Goal: Task Accomplishment & Management: Use online tool/utility

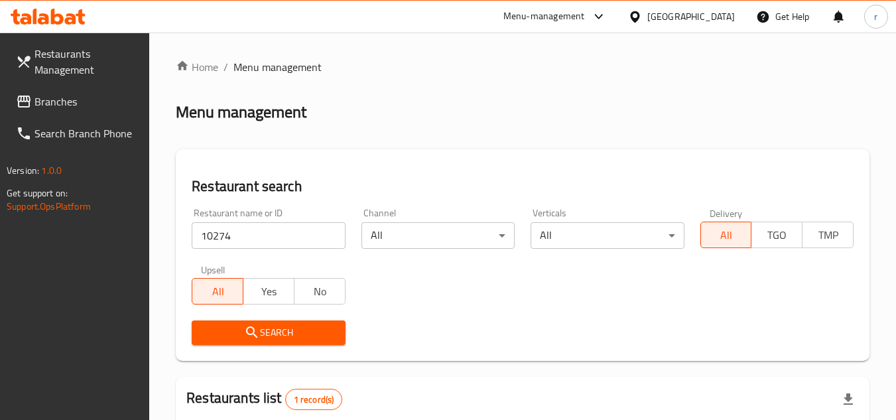
scroll to position [133, 0]
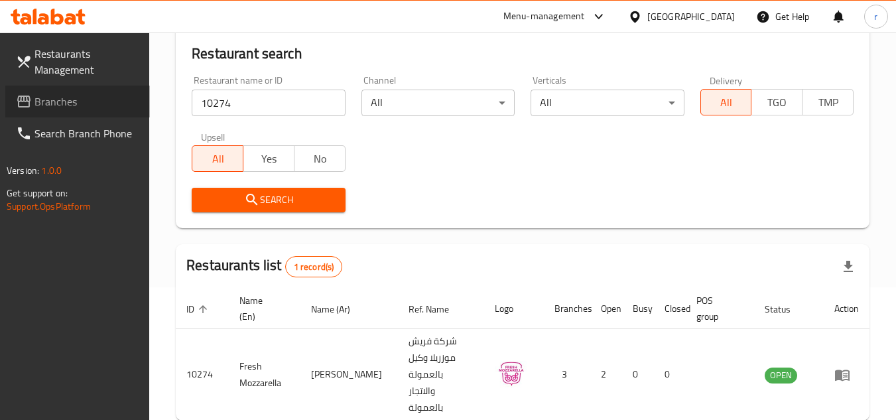
click at [31, 100] on icon at bounding box center [24, 102] width 16 height 16
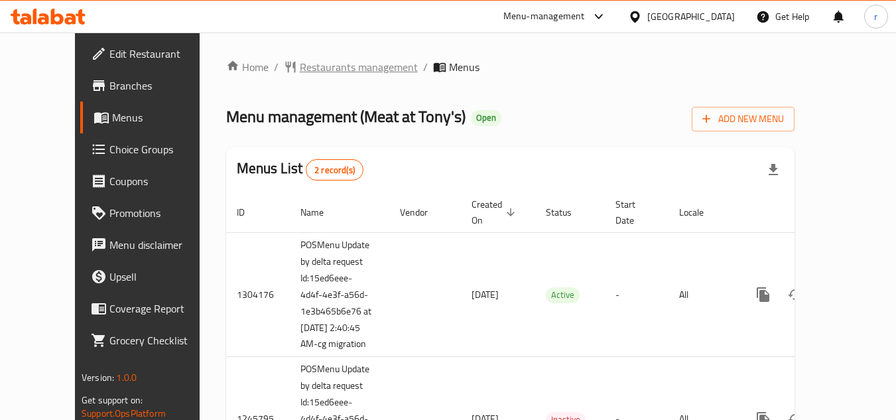
click at [328, 74] on span "Restaurants management" at bounding box center [359, 67] width 118 height 16
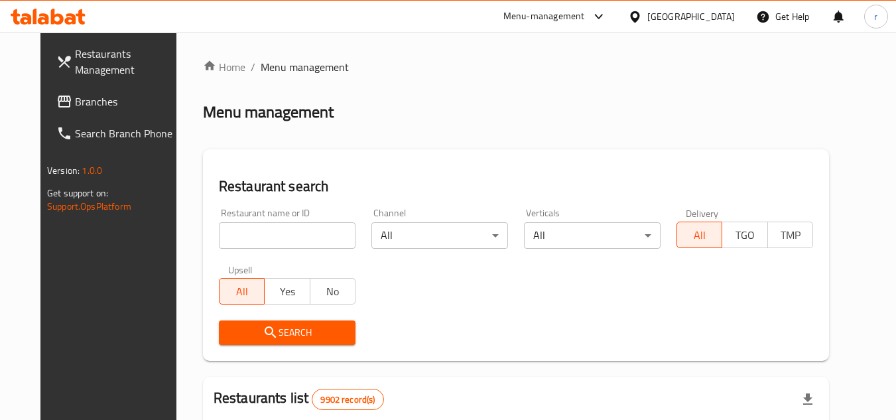
click at [261, 239] on input "search" at bounding box center [287, 235] width 137 height 27
paste input "682765"
type input "682765"
click at [263, 325] on icon "submit" at bounding box center [271, 332] width 16 height 16
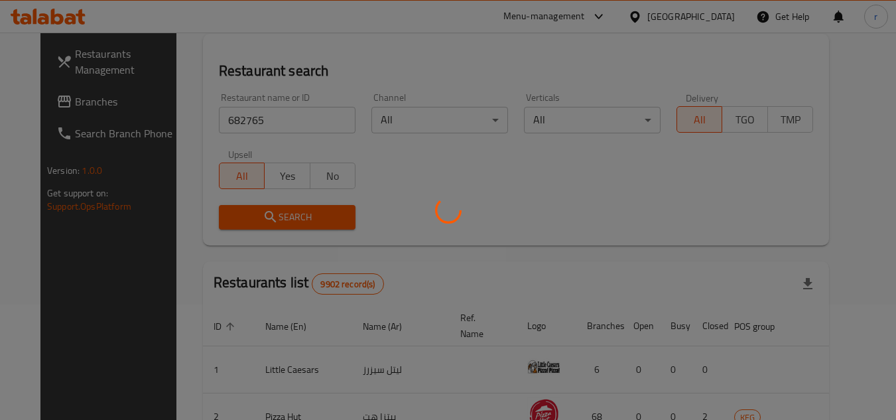
scroll to position [133, 0]
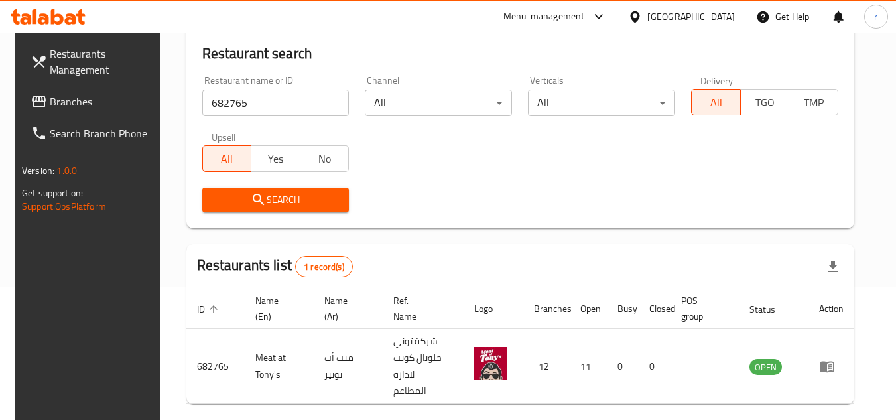
click at [642, 16] on icon at bounding box center [635, 17] width 14 height 14
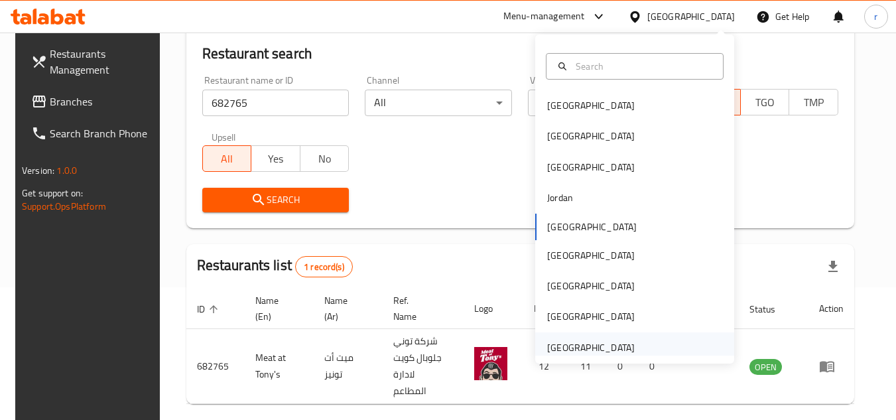
click at [590, 341] on div "United Arab Emirates" at bounding box center [591, 347] width 88 height 15
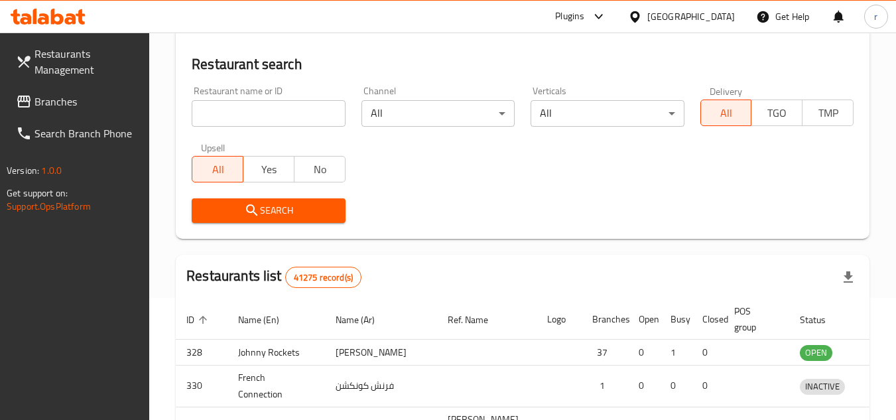
scroll to position [133, 0]
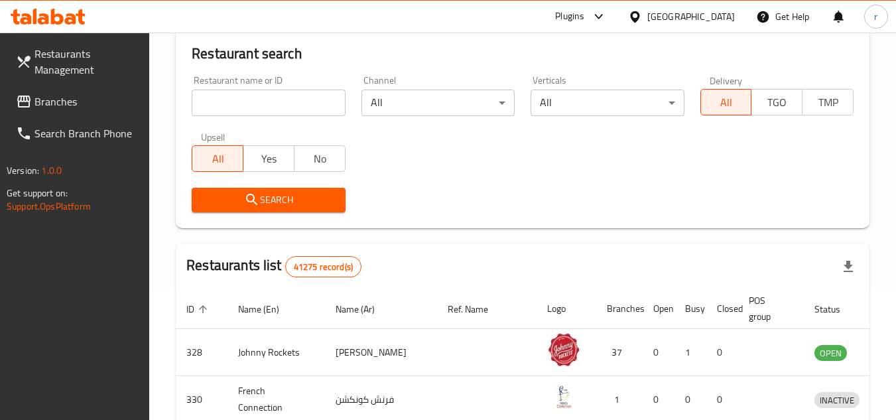
click at [66, 102] on span "Branches" at bounding box center [87, 102] width 105 height 16
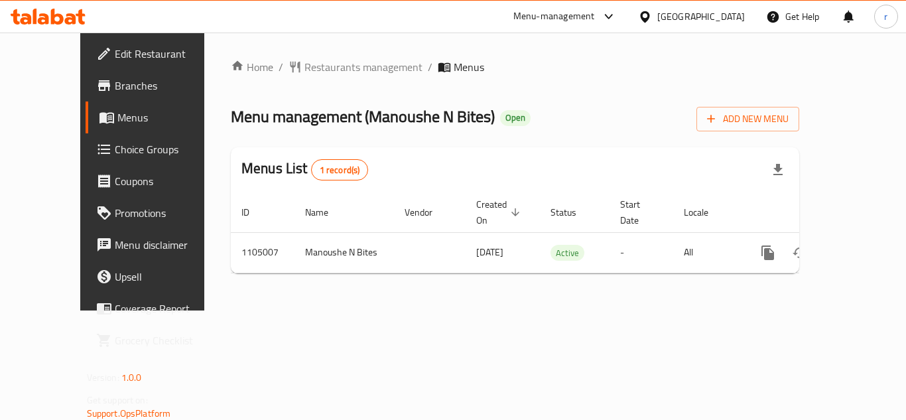
click at [305, 66] on span "Restaurants management" at bounding box center [364, 67] width 118 height 16
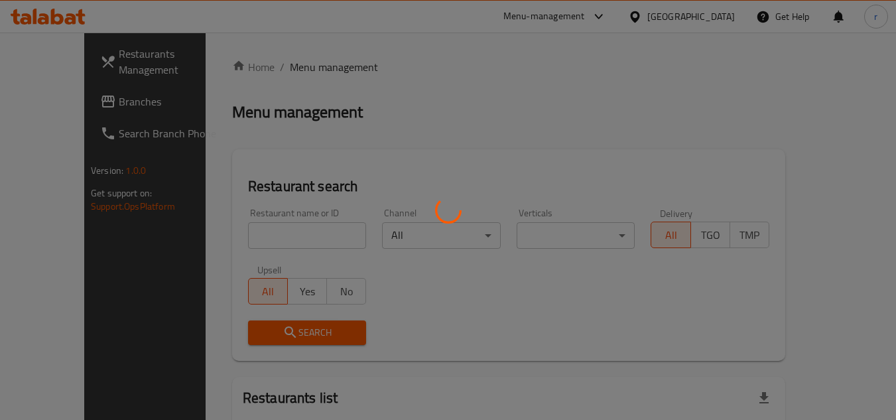
click at [256, 242] on div at bounding box center [448, 210] width 896 height 420
click at [255, 238] on div at bounding box center [448, 210] width 896 height 420
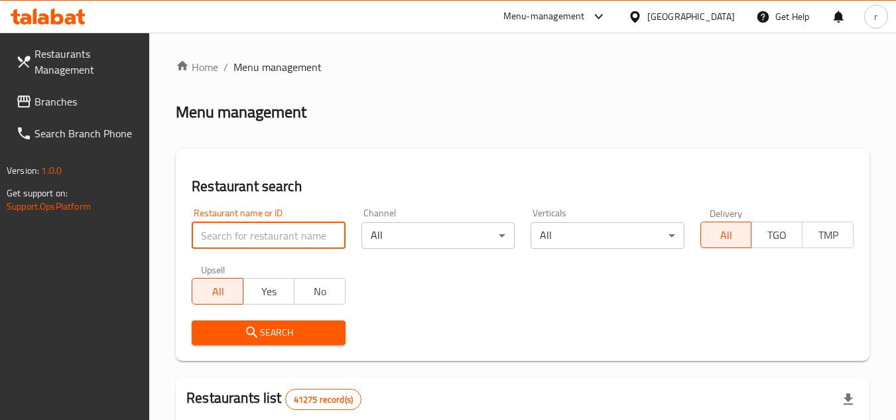
click at [255, 238] on input "search" at bounding box center [268, 235] width 153 height 27
paste input "665351"
type input "665351"
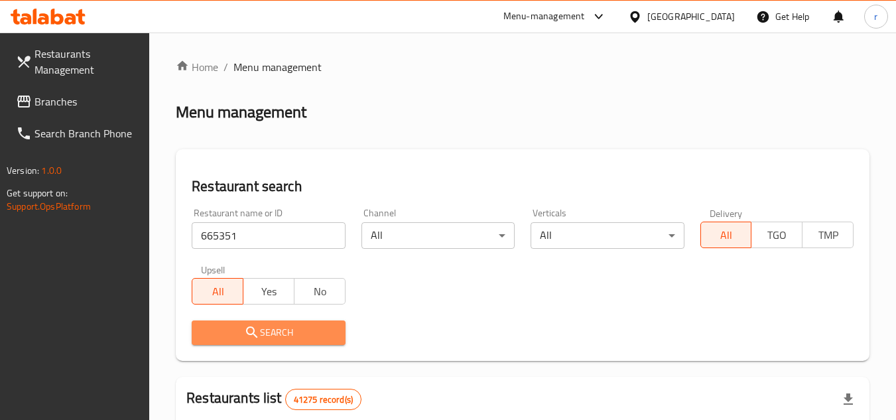
click at [240, 322] on button "Search" at bounding box center [268, 333] width 153 height 25
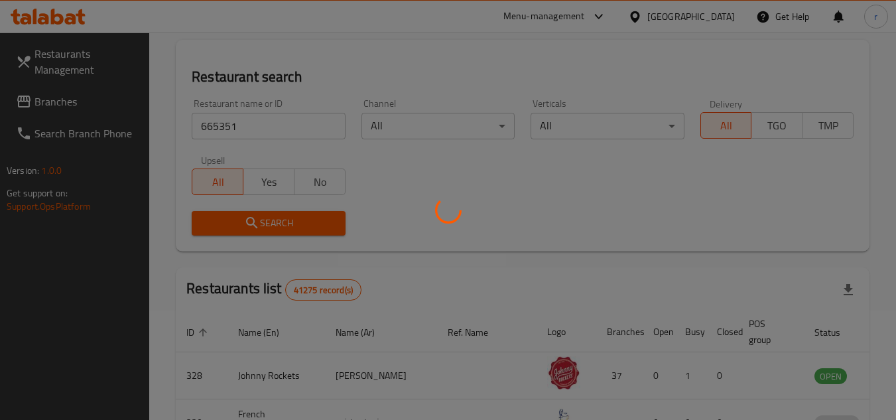
scroll to position [133, 0]
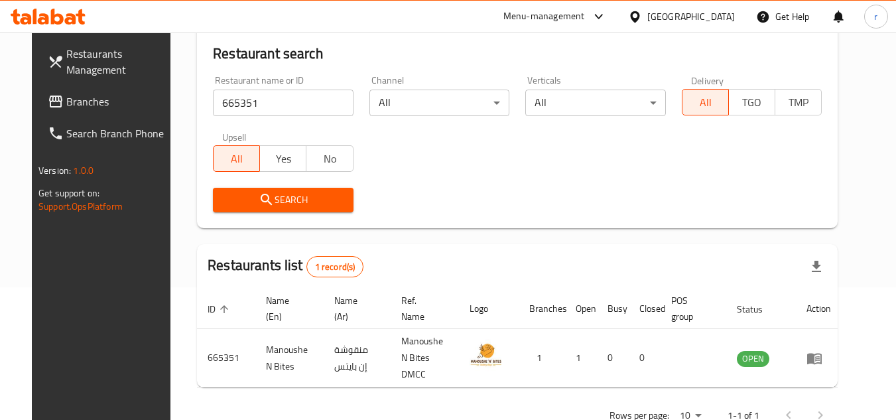
click at [66, 102] on span "Branches" at bounding box center [118, 102] width 105 height 16
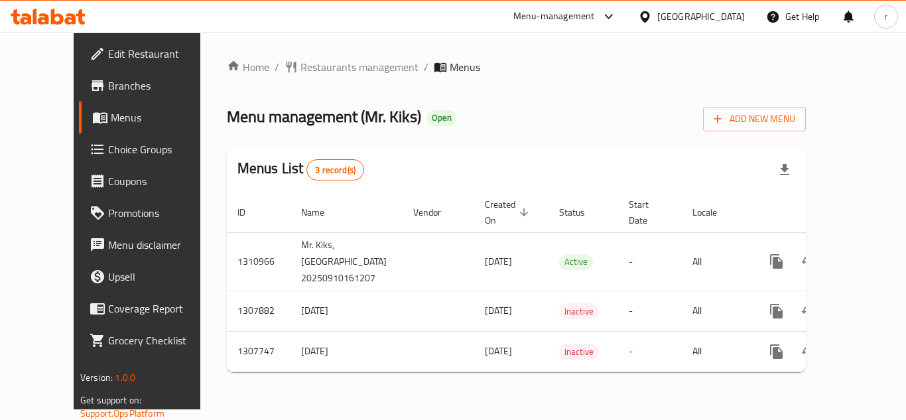
click at [302, 70] on span "Restaurants management" at bounding box center [360, 67] width 118 height 16
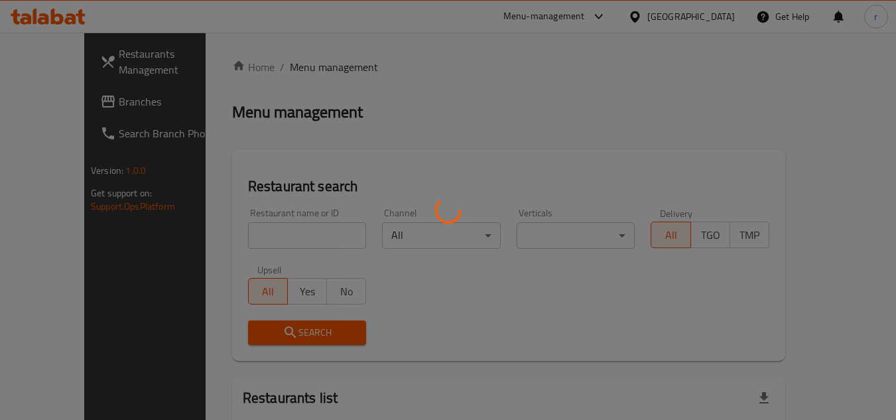
click at [256, 237] on div at bounding box center [448, 210] width 896 height 420
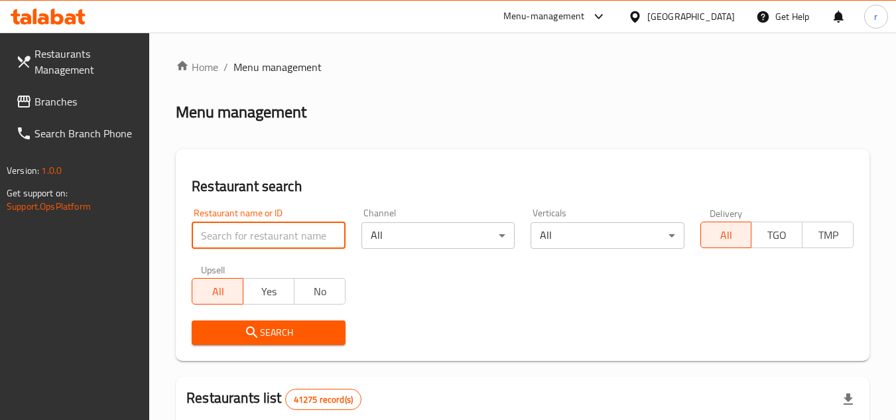
click at [256, 237] on input "search" at bounding box center [268, 235] width 153 height 27
paste input "704326"
type input "704326"
click at [234, 328] on span "Search" at bounding box center [268, 332] width 132 height 17
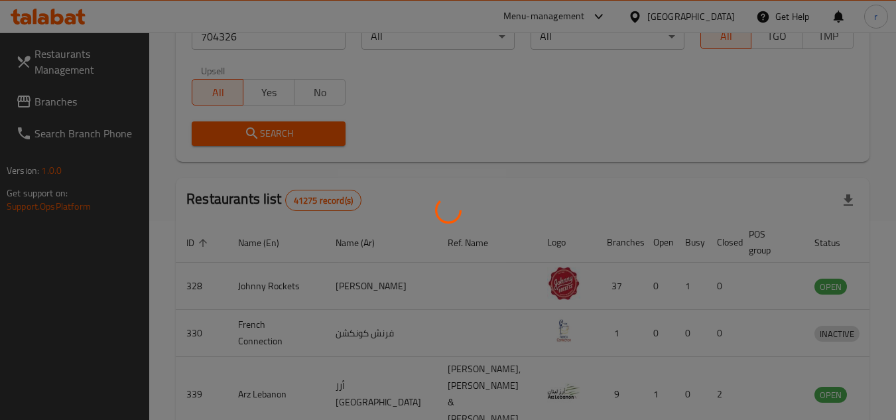
scroll to position [172, 0]
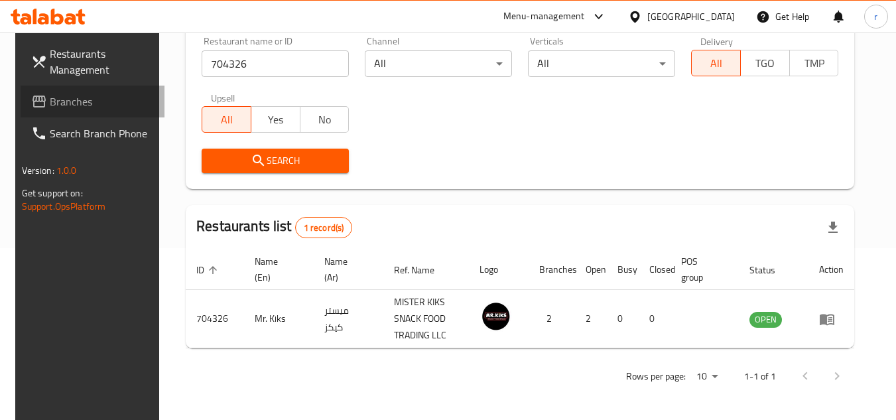
click at [72, 108] on span "Branches" at bounding box center [102, 102] width 105 height 16
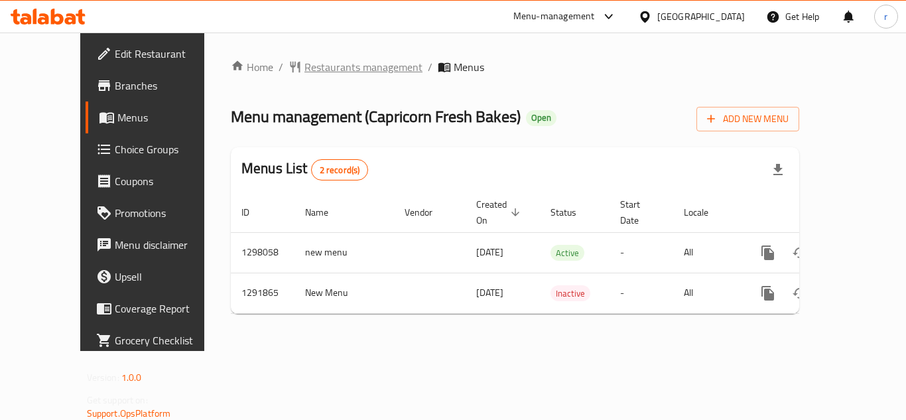
click at [321, 71] on span "Restaurants management" at bounding box center [364, 67] width 118 height 16
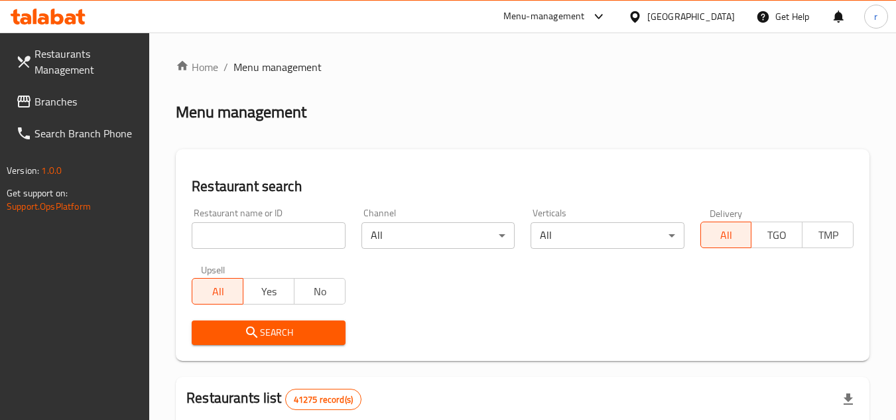
click at [287, 232] on input "search" at bounding box center [268, 235] width 153 height 27
paste input "698362"
type input "698362"
click at [235, 330] on span "Search" at bounding box center [268, 332] width 132 height 17
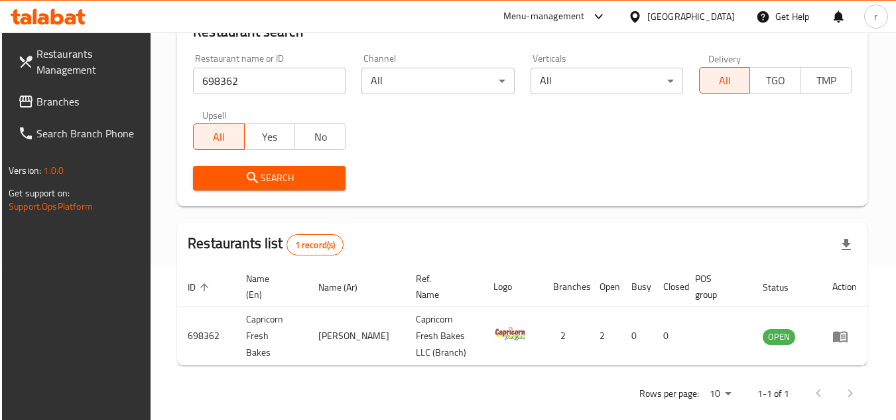
scroll to position [172, 0]
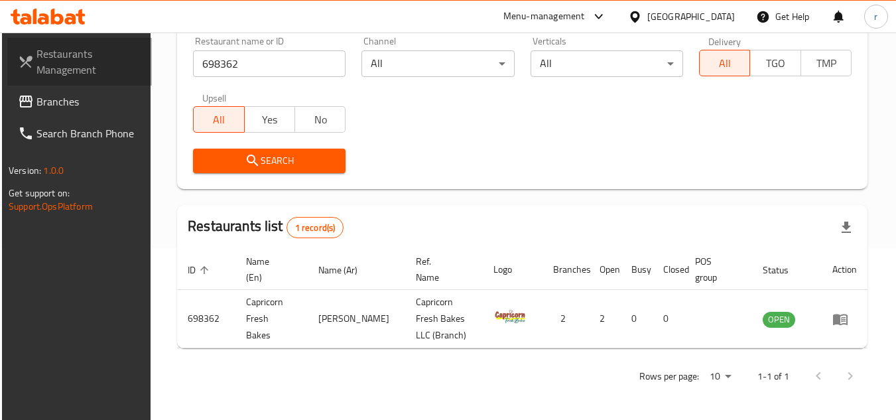
click at [63, 84] on link "Restaurants Management" at bounding box center [79, 62] width 145 height 48
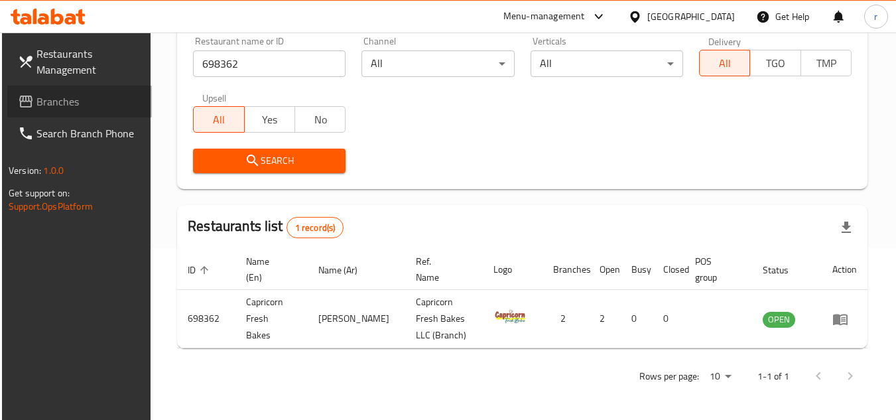
click at [71, 104] on span "Branches" at bounding box center [88, 102] width 105 height 16
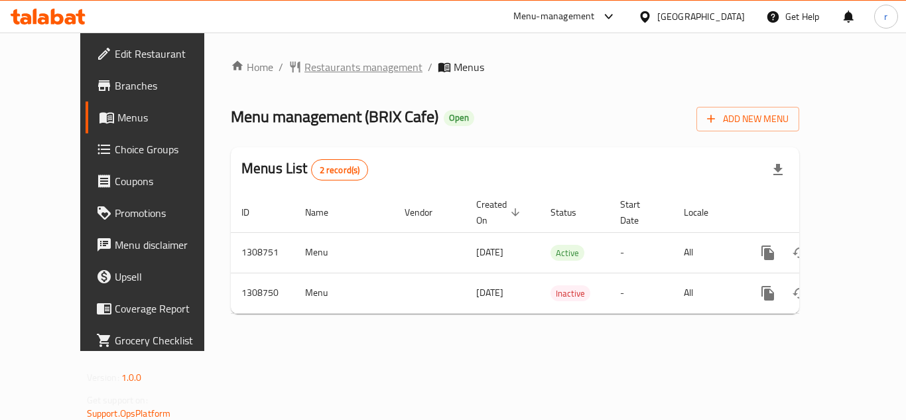
click at [305, 63] on span "Restaurants management" at bounding box center [364, 67] width 118 height 16
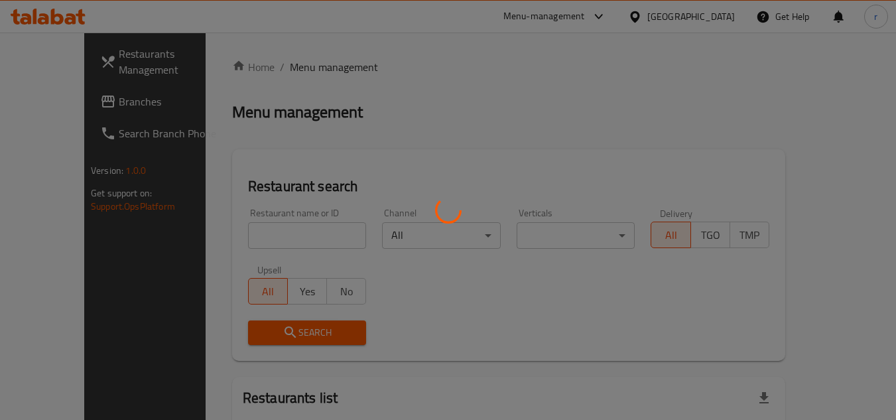
click at [238, 238] on div at bounding box center [448, 210] width 896 height 420
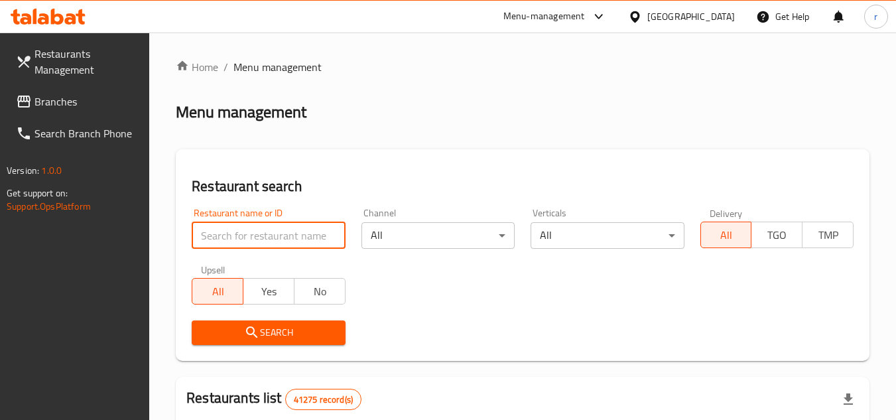
click at [238, 238] on input "search" at bounding box center [268, 235] width 153 height 27
paste input "705011"
type input "705011"
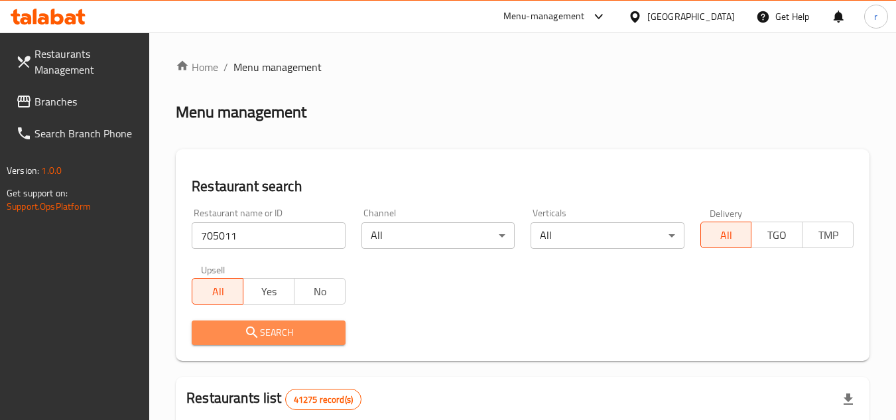
click at [253, 333] on icon "submit" at bounding box center [251, 331] width 11 height 11
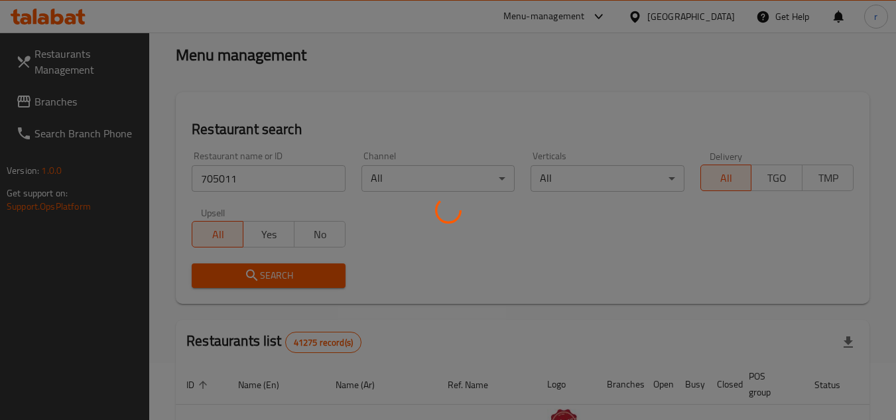
scroll to position [133, 0]
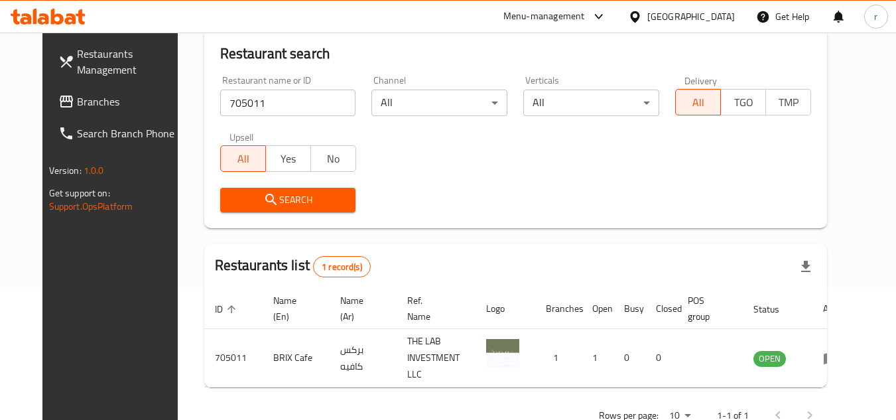
click at [77, 96] on span "Branches" at bounding box center [129, 102] width 105 height 16
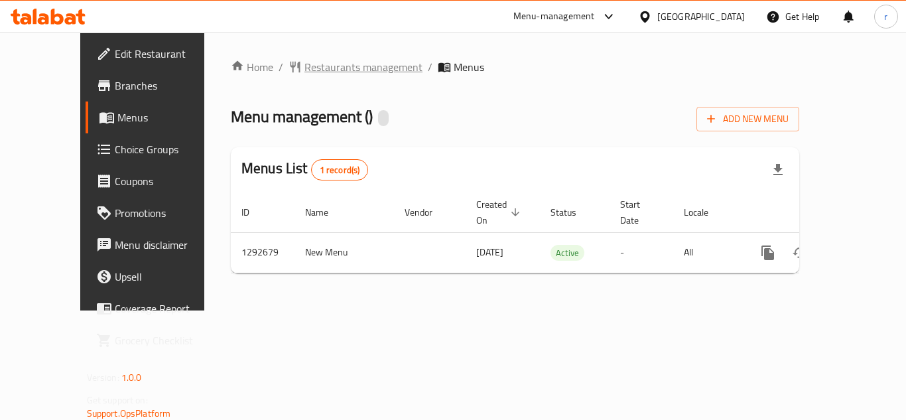
click at [305, 69] on span "Restaurants management" at bounding box center [364, 67] width 118 height 16
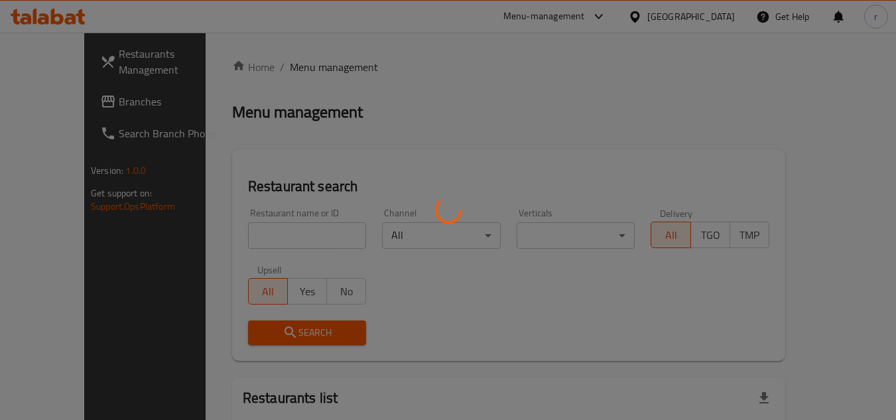
click at [280, 231] on div at bounding box center [448, 210] width 896 height 420
click at [274, 231] on div at bounding box center [448, 210] width 896 height 420
click at [280, 224] on div at bounding box center [448, 210] width 896 height 420
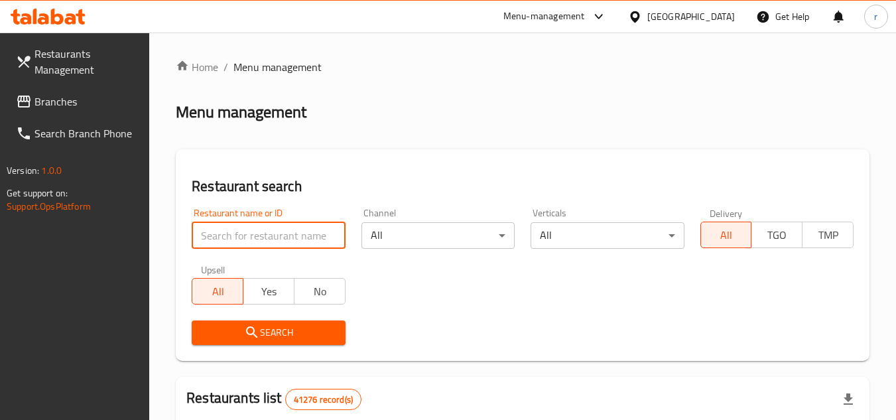
click at [284, 234] on input "search" at bounding box center [268, 235] width 153 height 27
paste input "699190"
type input "699190"
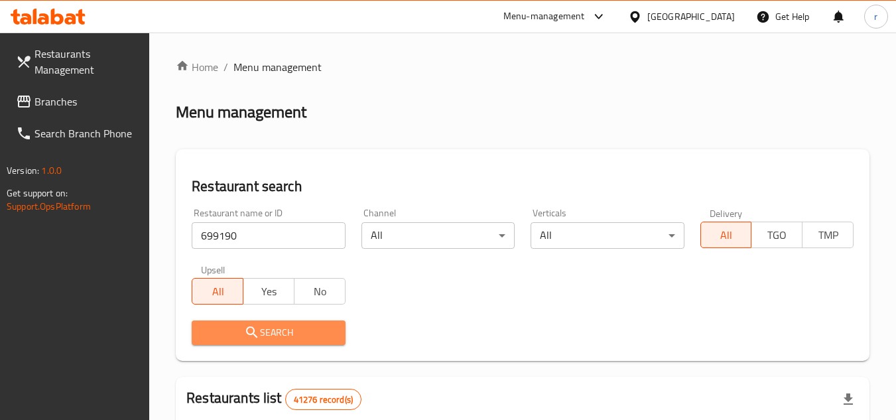
click at [256, 324] on icon "submit" at bounding box center [252, 332] width 16 height 16
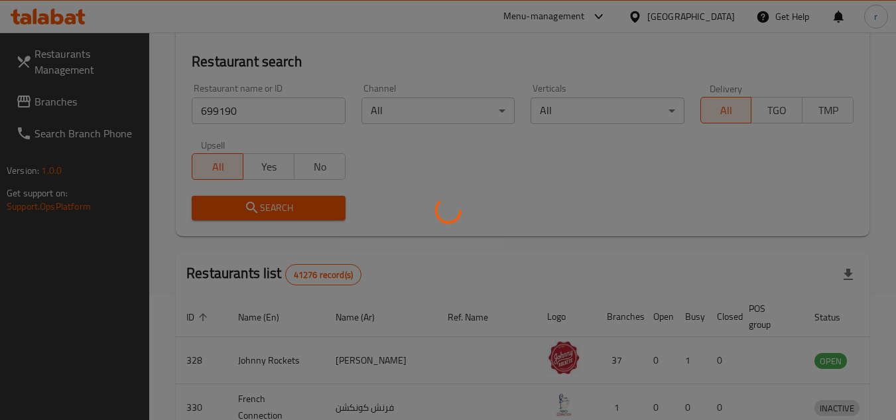
scroll to position [133, 0]
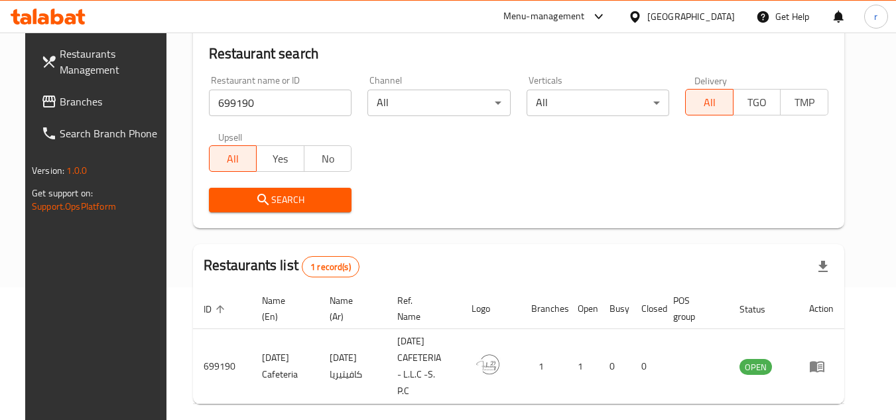
drag, startPoint x: 78, startPoint y: 107, endPoint x: 468, endPoint y: 15, distance: 400.9
click at [79, 107] on span "Branches" at bounding box center [112, 102] width 105 height 16
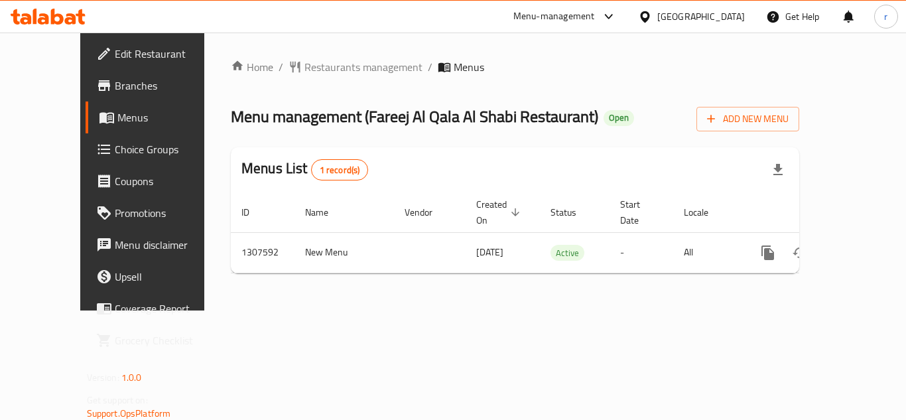
click at [322, 65] on div "Home / Restaurants management / Menus Menu management ( Fareej Al Qala [PERSON_…" at bounding box center [515, 171] width 569 height 225
click at [305, 73] on span "Restaurants management" at bounding box center [364, 67] width 118 height 16
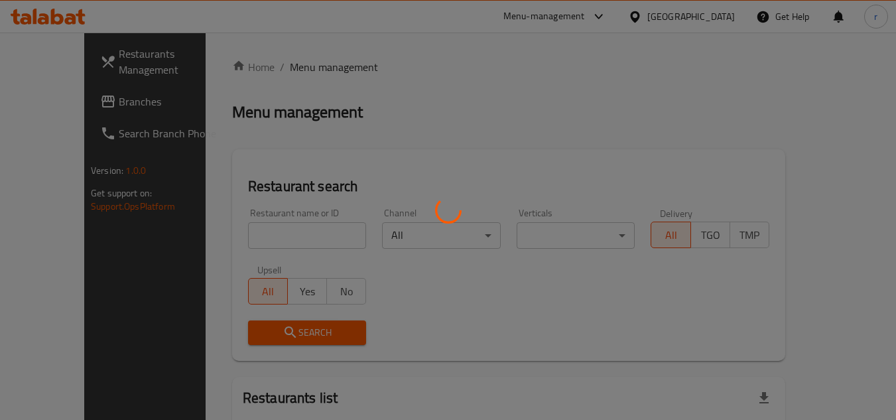
click at [267, 235] on div at bounding box center [448, 210] width 896 height 420
click at [271, 230] on div at bounding box center [448, 210] width 896 height 420
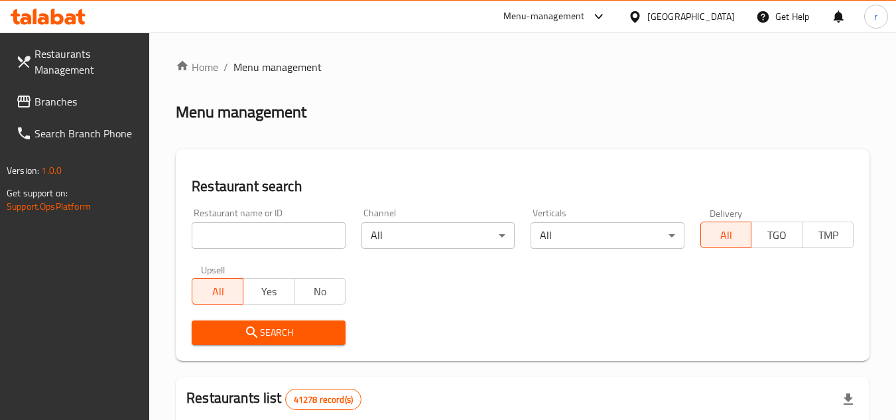
click at [271, 230] on input "search" at bounding box center [268, 235] width 153 height 27
paste input "704308"
type input "704308"
click at [243, 317] on div "Search" at bounding box center [268, 333] width 169 height 40
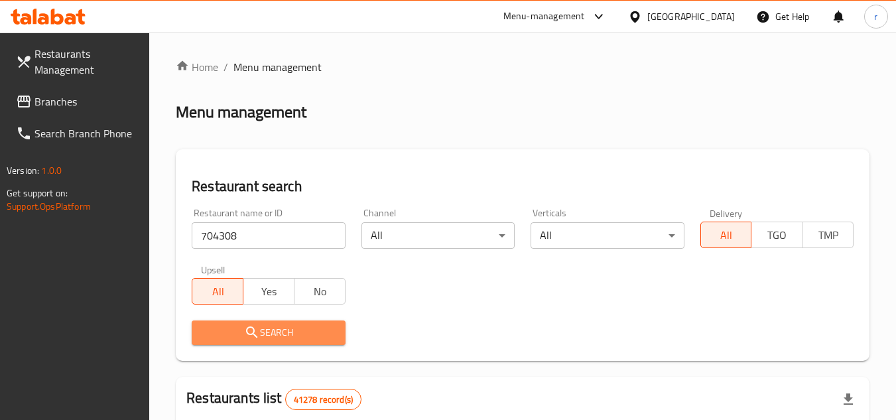
click at [239, 330] on span "Search" at bounding box center [268, 332] width 132 height 17
click at [239, 330] on div at bounding box center [448, 210] width 896 height 420
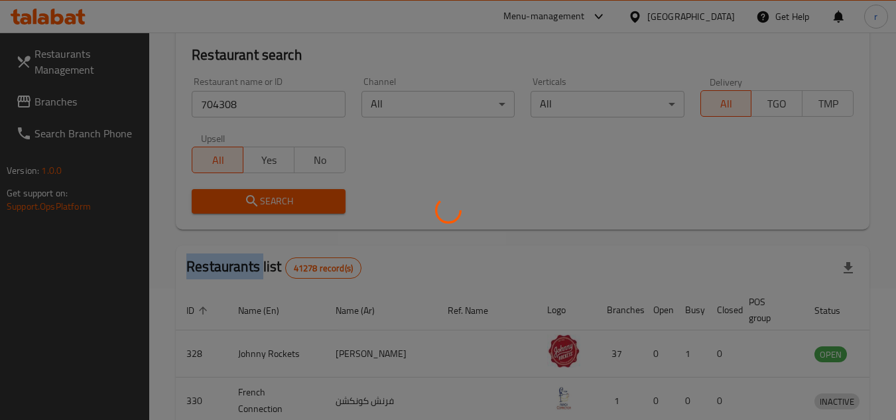
scroll to position [133, 0]
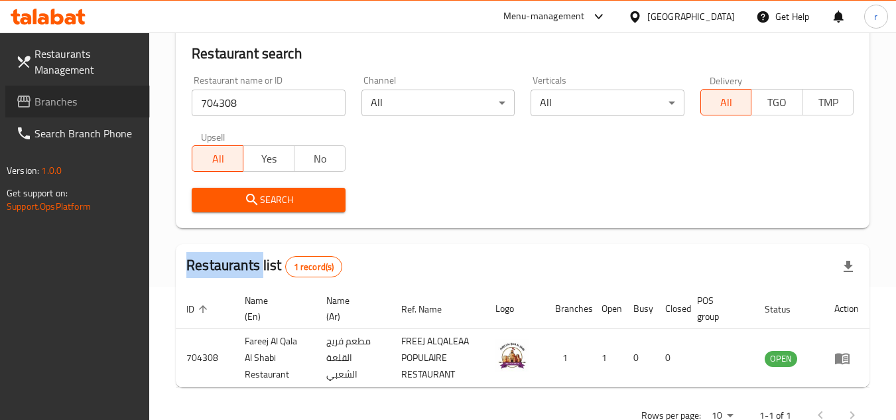
click at [60, 104] on span "Branches" at bounding box center [87, 102] width 105 height 16
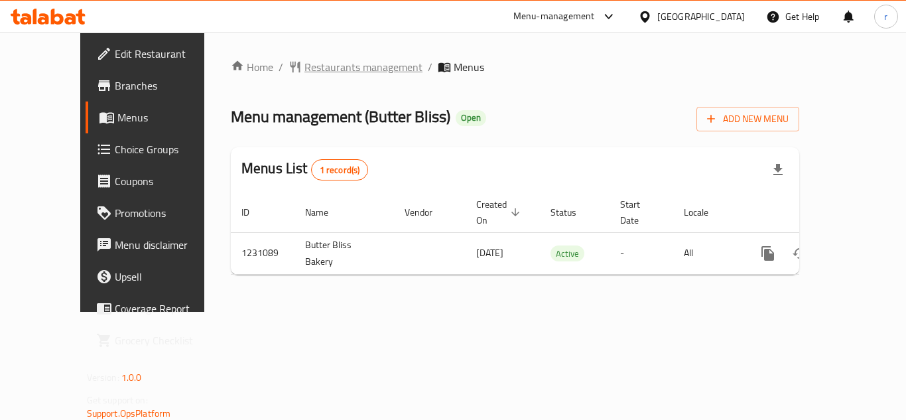
click at [324, 62] on span "Restaurants management" at bounding box center [364, 67] width 118 height 16
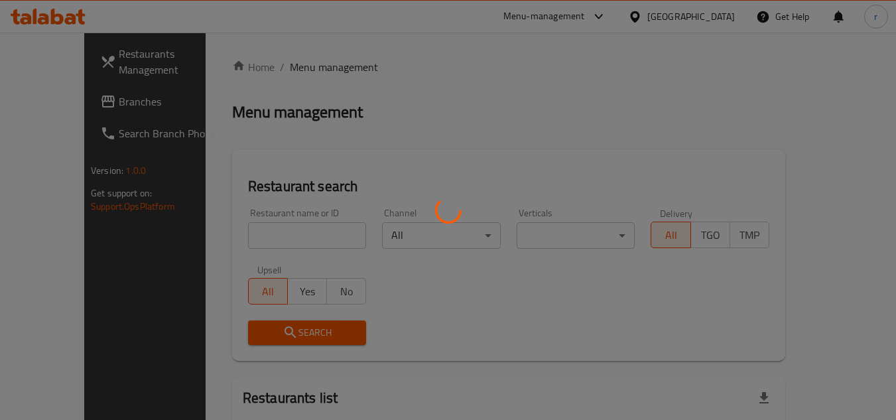
click at [269, 234] on div at bounding box center [448, 210] width 896 height 420
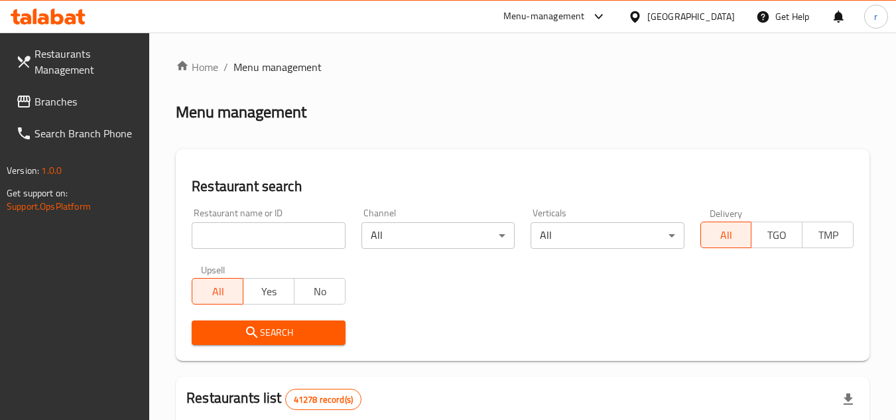
click at [269, 234] on input "search" at bounding box center [268, 235] width 153 height 27
paste input "677359"
type input "677359"
click at [262, 326] on span "Search" at bounding box center [268, 332] width 132 height 17
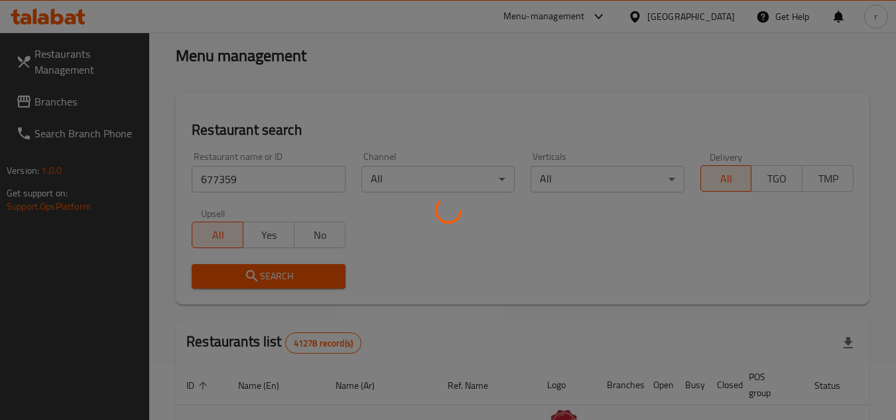
scroll to position [133, 0]
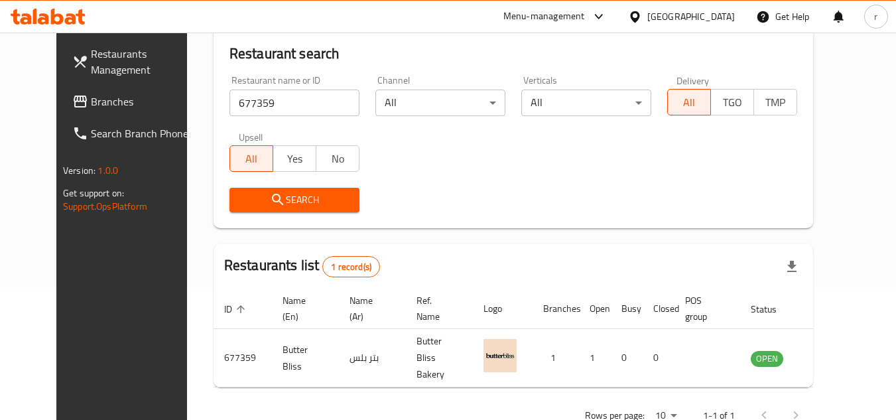
drag, startPoint x: 74, startPoint y: 105, endPoint x: 573, endPoint y: 7, distance: 507.8
click at [91, 105] on span "Branches" at bounding box center [143, 102] width 105 height 16
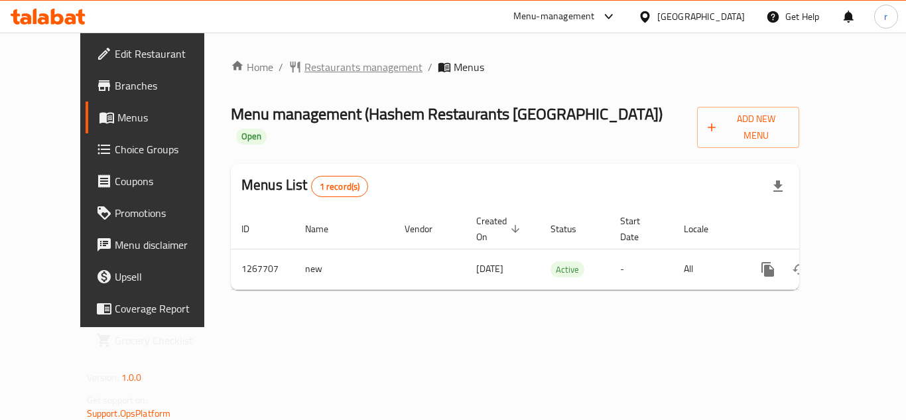
click at [328, 67] on span "Restaurants management" at bounding box center [364, 67] width 118 height 16
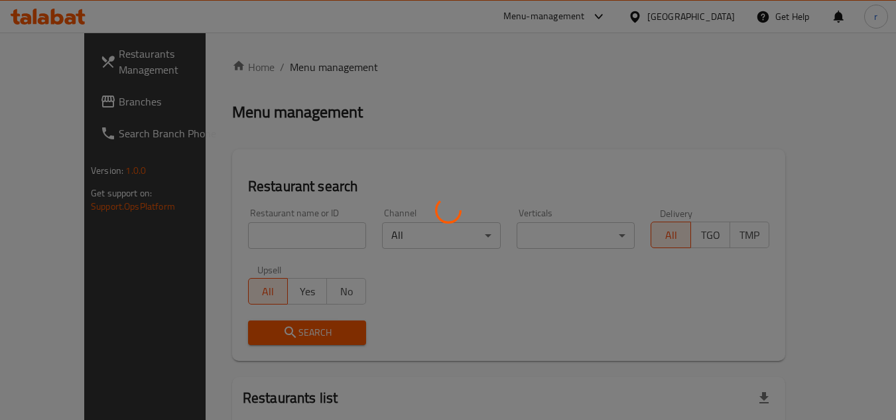
click at [273, 233] on div at bounding box center [448, 210] width 896 height 420
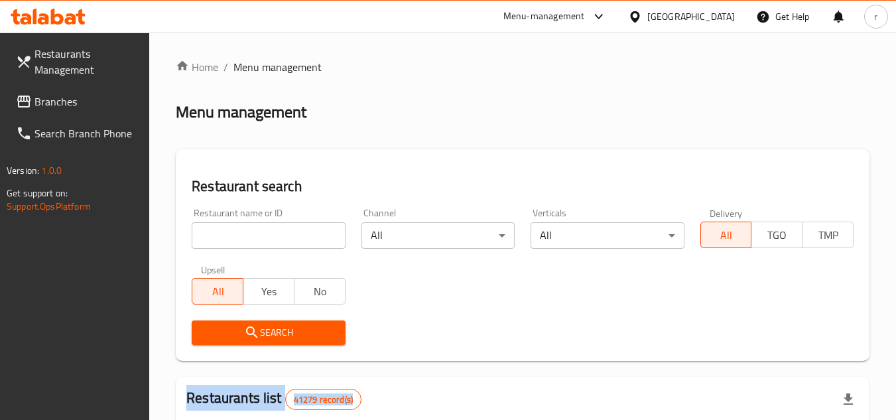
click at [273, 233] on div at bounding box center [448, 210] width 896 height 420
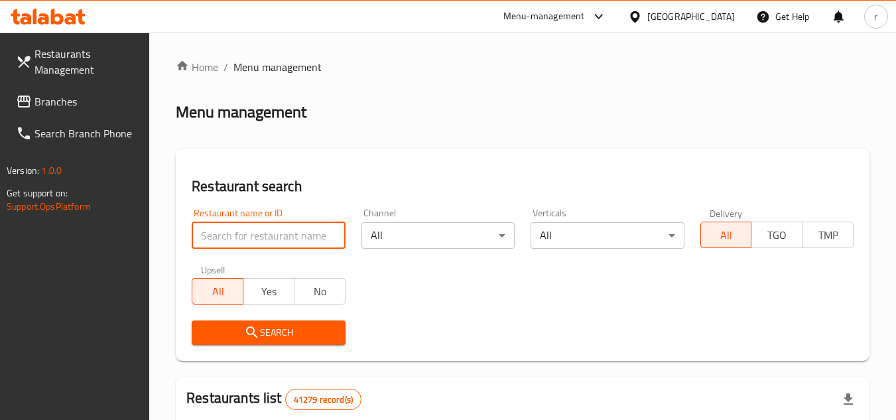
click at [273, 233] on input "search" at bounding box center [268, 235] width 153 height 27
paste input "687760"
type input "687760"
click at [273, 327] on span "Search" at bounding box center [268, 332] width 132 height 17
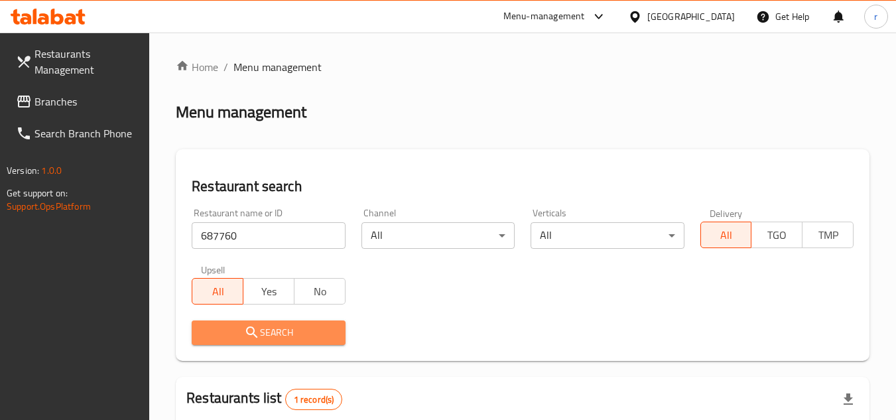
click at [273, 324] on span "Search" at bounding box center [268, 332] width 132 height 17
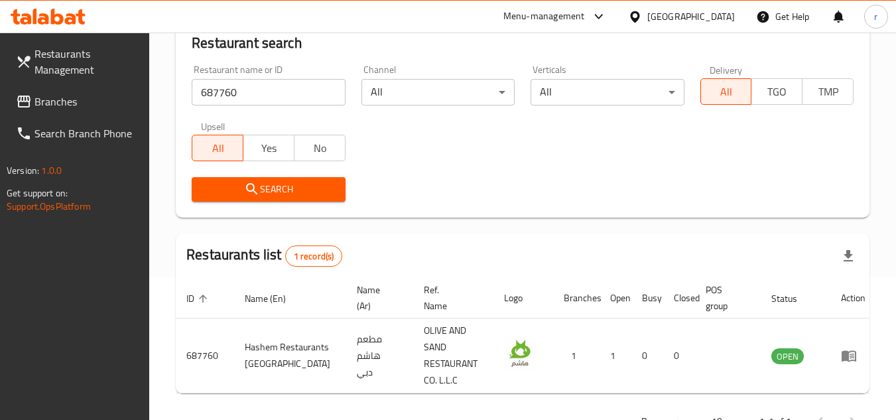
scroll to position [172, 0]
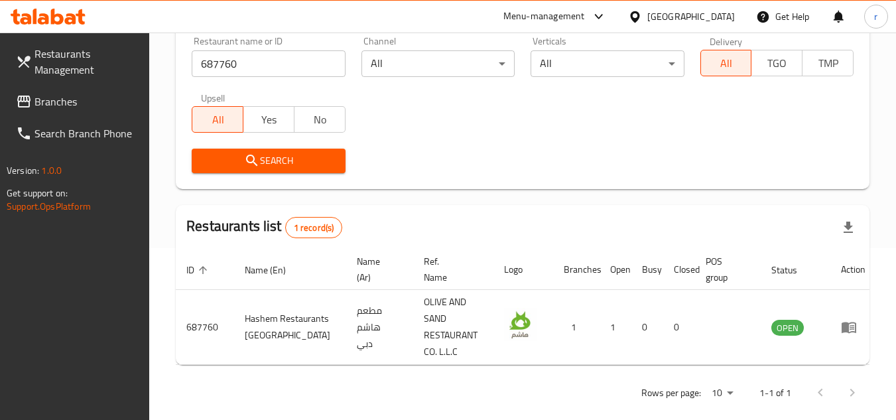
drag, startPoint x: 64, startPoint y: 98, endPoint x: 86, endPoint y: 98, distance: 21.9
click at [64, 98] on span "Branches" at bounding box center [87, 102] width 105 height 16
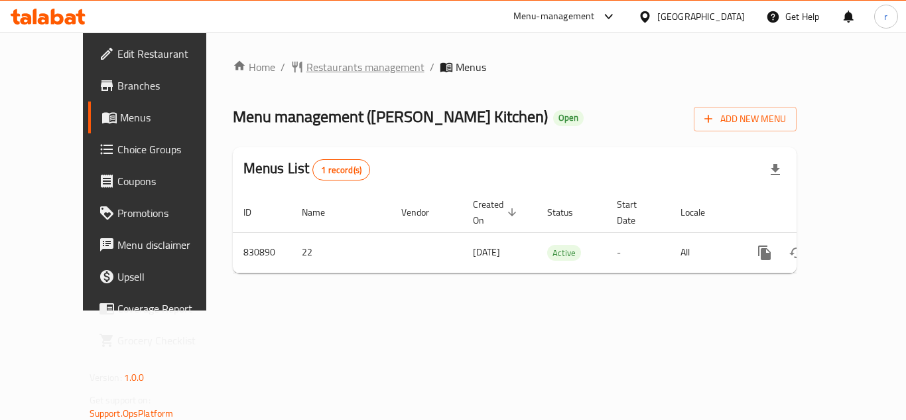
click at [307, 60] on span "Restaurants management" at bounding box center [366, 67] width 118 height 16
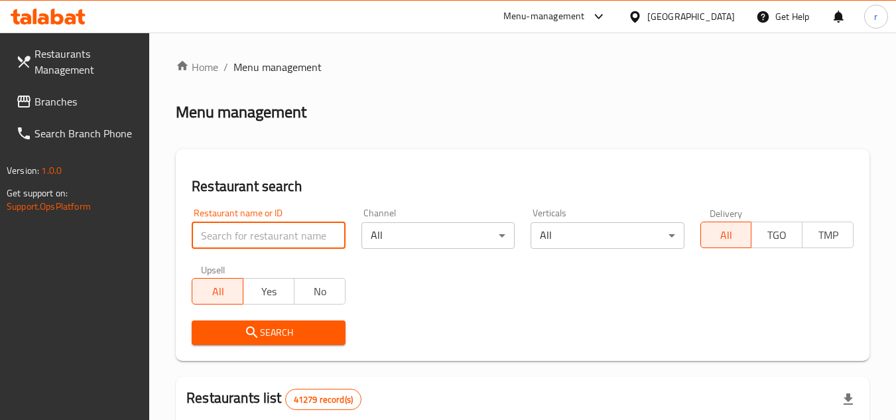
click at [271, 248] on input "search" at bounding box center [268, 235] width 153 height 27
paste input "655650"
type input "655650"
click at [283, 334] on span "Search" at bounding box center [268, 332] width 132 height 17
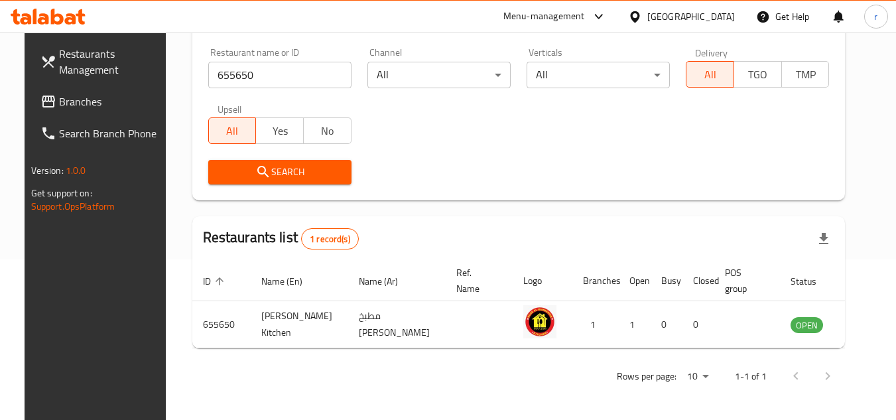
scroll to position [172, 0]
click at [59, 102] on span "Branches" at bounding box center [111, 102] width 105 height 16
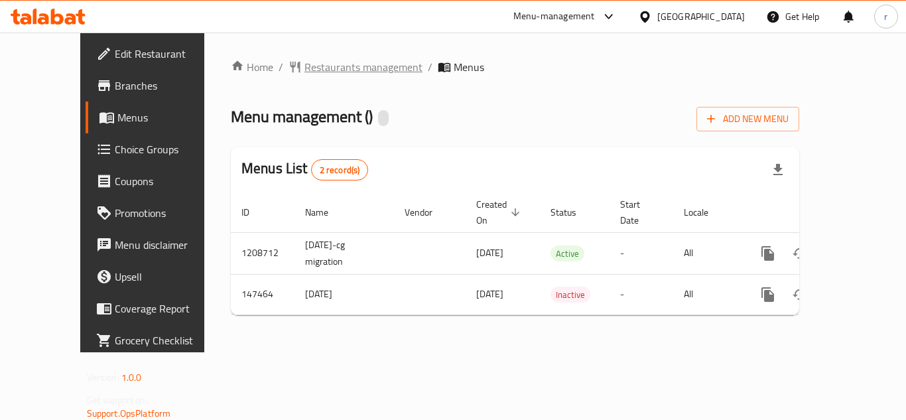
click at [312, 66] on span "Restaurants management" at bounding box center [364, 67] width 118 height 16
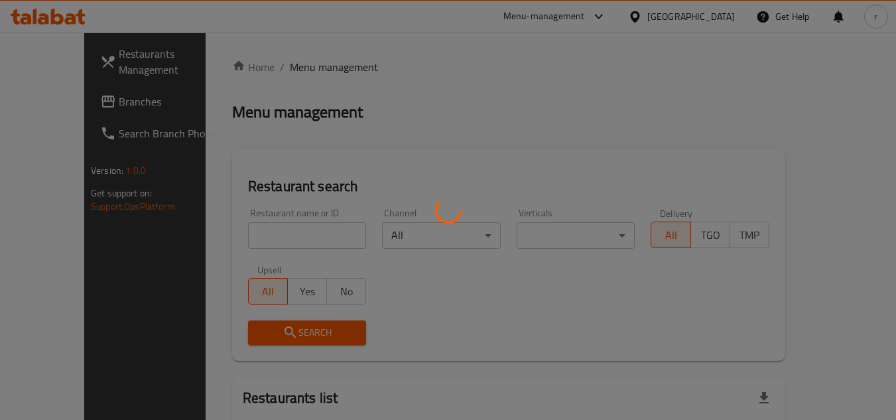
click at [303, 223] on div at bounding box center [448, 210] width 896 height 420
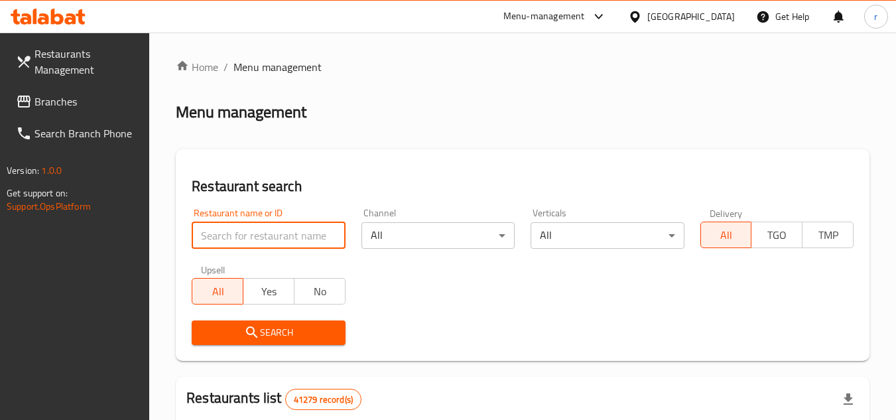
click at [293, 232] on input "search" at bounding box center [268, 235] width 153 height 27
paste input "613091"
type input "613091"
click at [287, 323] on button "Search" at bounding box center [268, 333] width 153 height 25
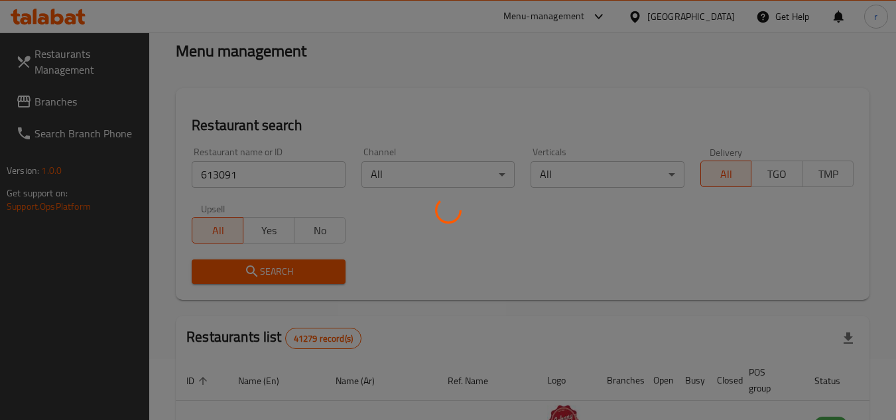
scroll to position [133, 0]
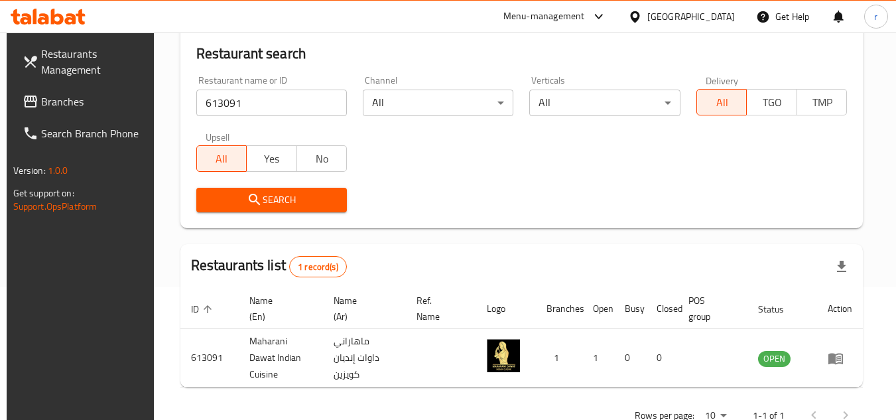
click at [691, 17] on div "[GEOGRAPHIC_DATA]" at bounding box center [692, 16] width 88 height 15
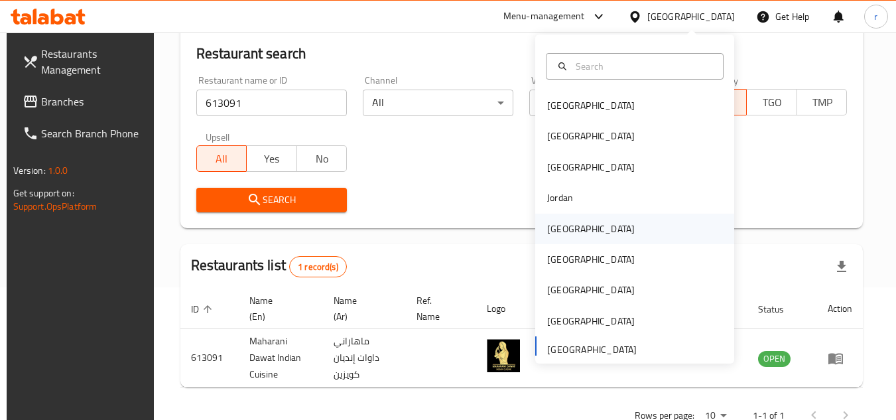
click at [559, 226] on div "Kuwait" at bounding box center [591, 229] width 88 height 15
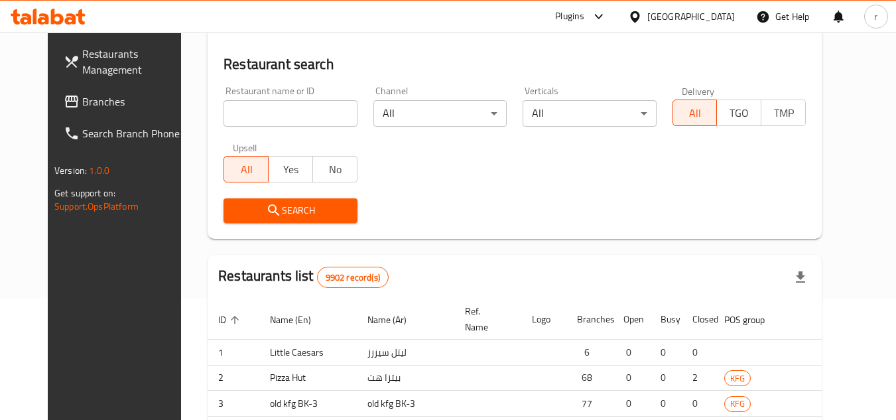
scroll to position [133, 0]
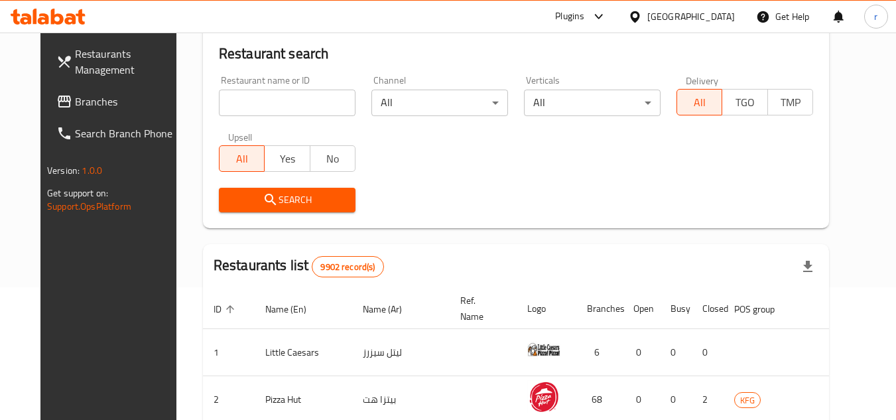
click at [75, 98] on span "Branches" at bounding box center [127, 102] width 105 height 16
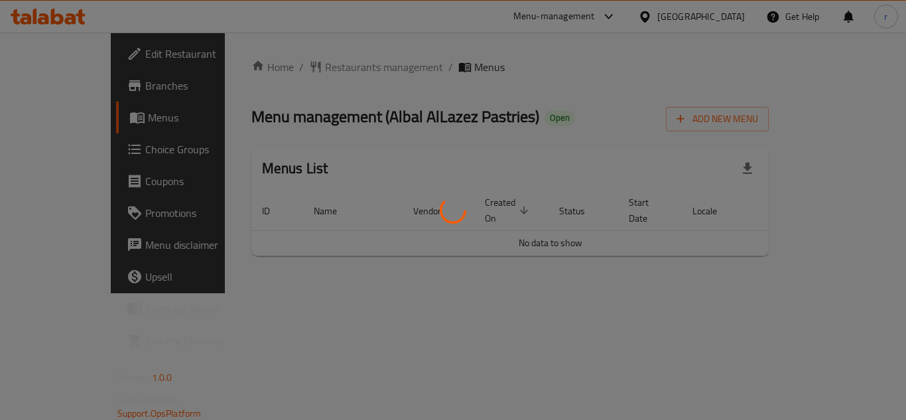
click at [320, 279] on div at bounding box center [453, 210] width 906 height 420
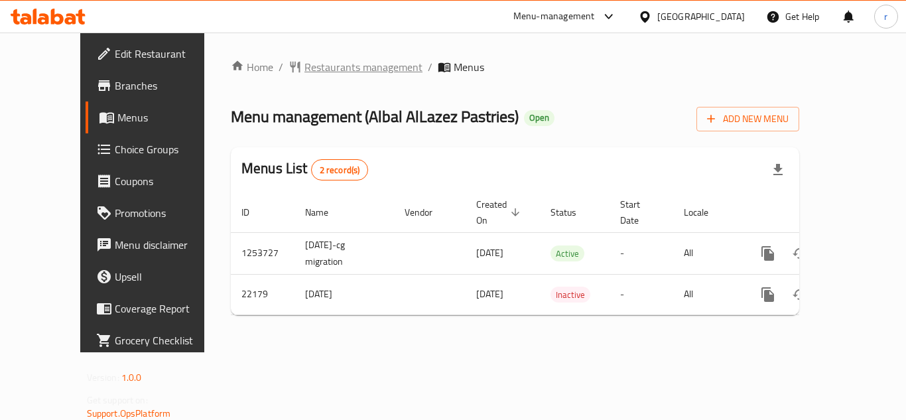
click at [305, 64] on span "Restaurants management" at bounding box center [364, 67] width 118 height 16
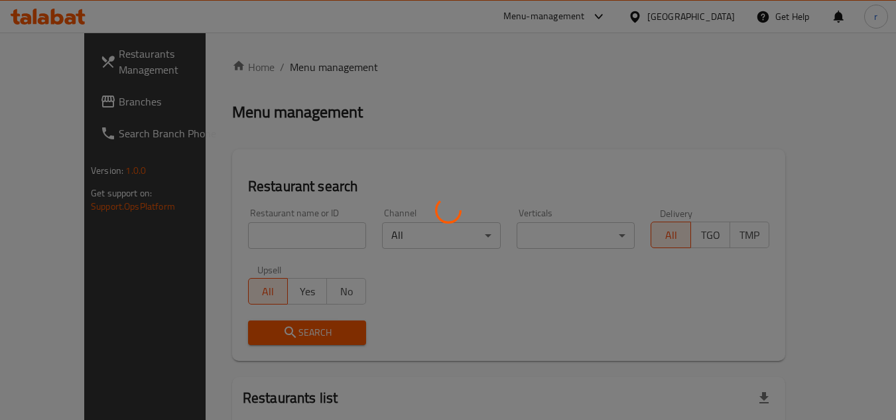
click at [271, 232] on div at bounding box center [448, 210] width 896 height 420
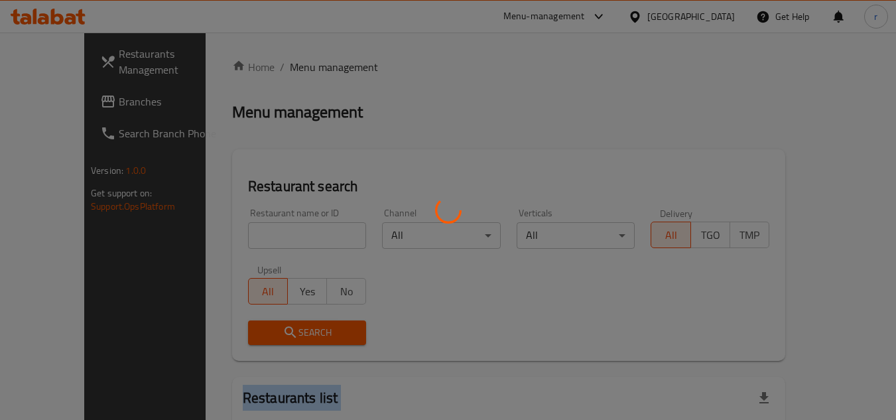
click at [271, 232] on div at bounding box center [448, 210] width 896 height 420
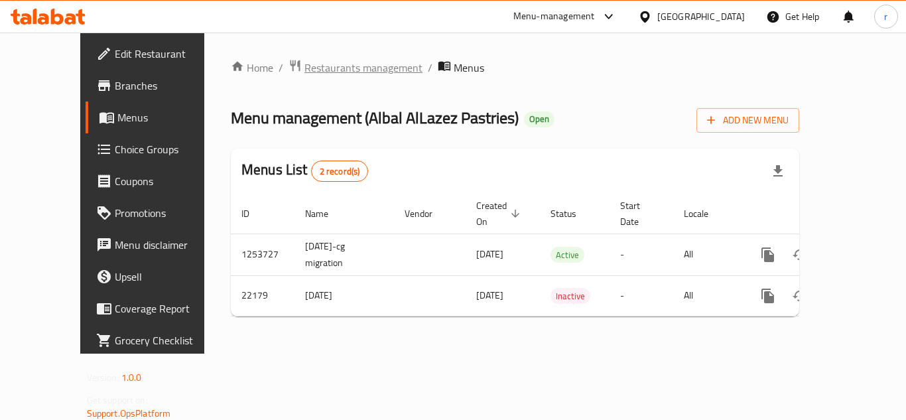
click at [324, 66] on span "Restaurants management" at bounding box center [364, 68] width 118 height 16
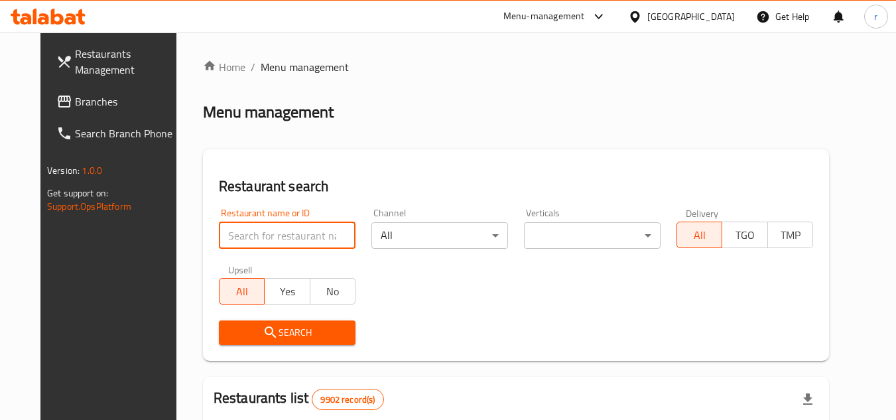
click at [297, 230] on input "search" at bounding box center [287, 235] width 137 height 27
paste input "11702"
type input "11702"
drag, startPoint x: 310, startPoint y: 330, endPoint x: 471, endPoint y: 167, distance: 229.9
click at [319, 324] on span "Search" at bounding box center [287, 332] width 115 height 17
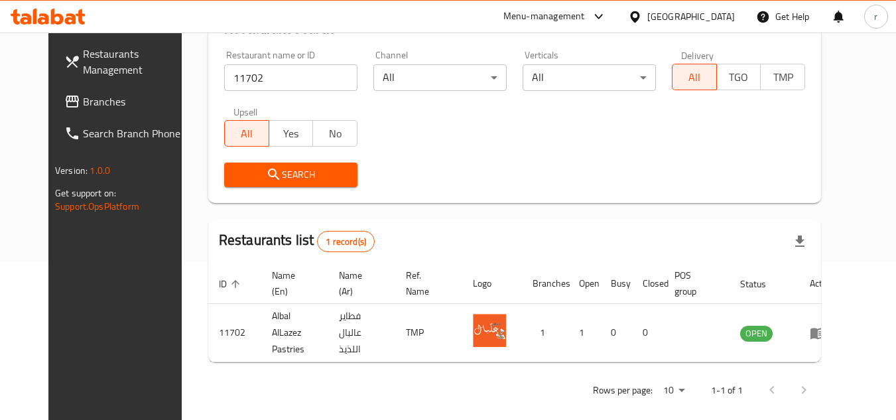
scroll to position [161, 0]
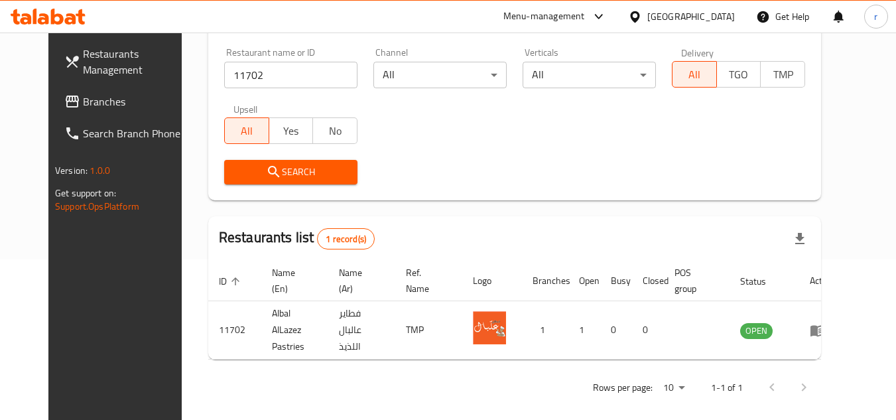
click at [648, 12] on div at bounding box center [637, 16] width 19 height 15
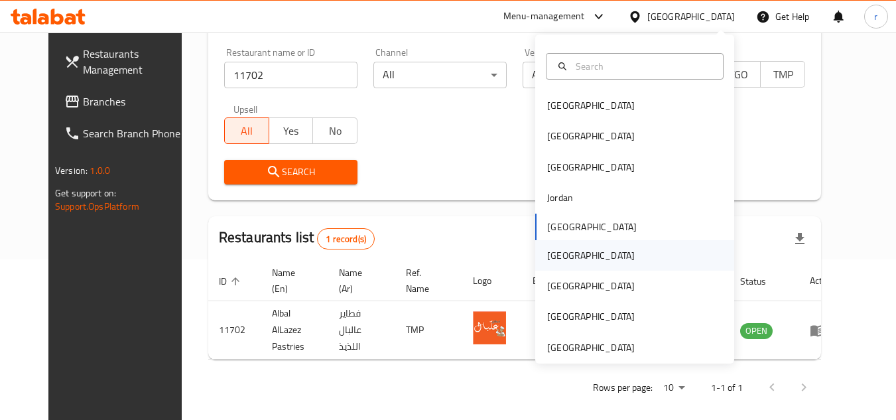
click at [565, 267] on div "[GEOGRAPHIC_DATA]" at bounding box center [591, 255] width 109 height 31
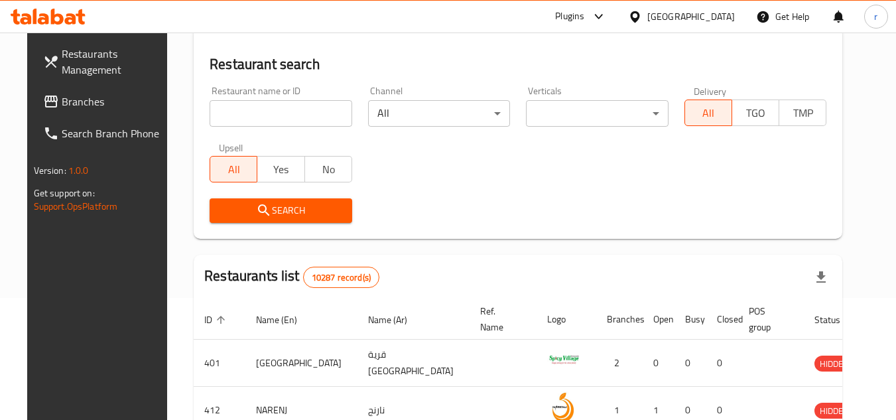
scroll to position [161, 0]
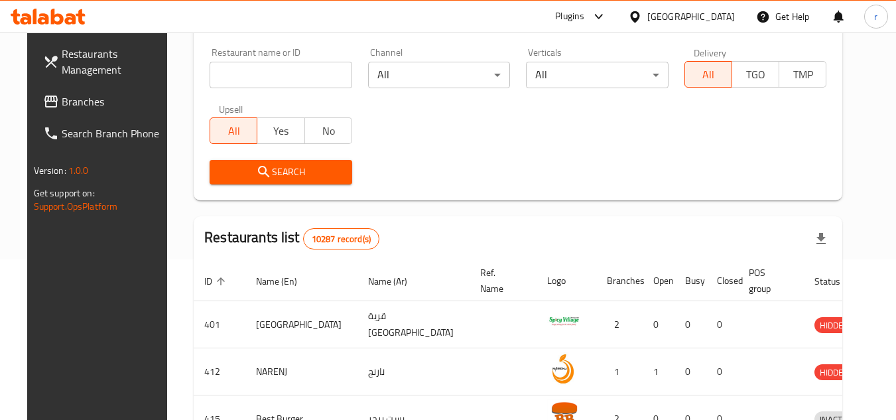
click at [62, 100] on span "Branches" at bounding box center [114, 102] width 105 height 16
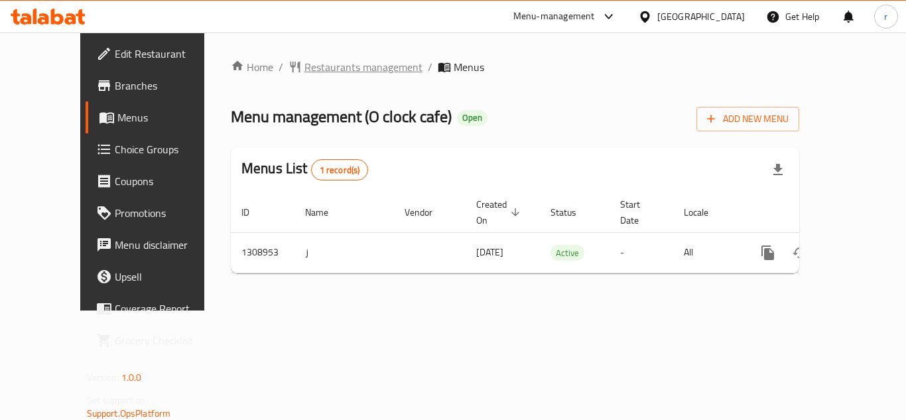
click at [324, 68] on span "Restaurants management" at bounding box center [364, 67] width 118 height 16
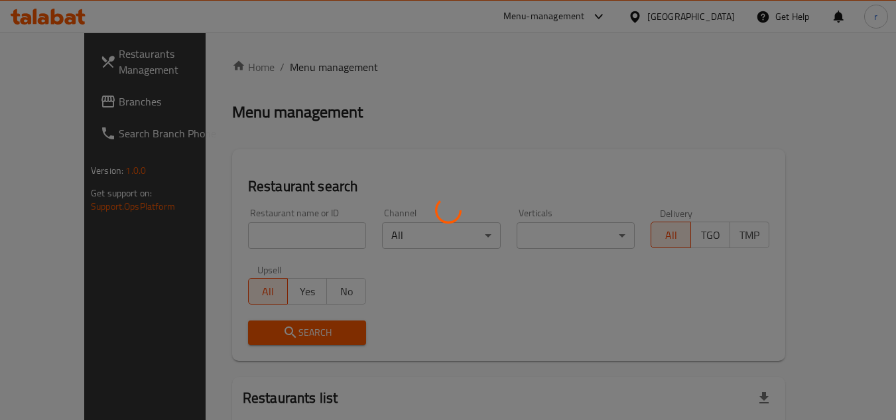
click at [261, 237] on div at bounding box center [448, 210] width 896 height 420
click at [271, 234] on div at bounding box center [448, 210] width 896 height 420
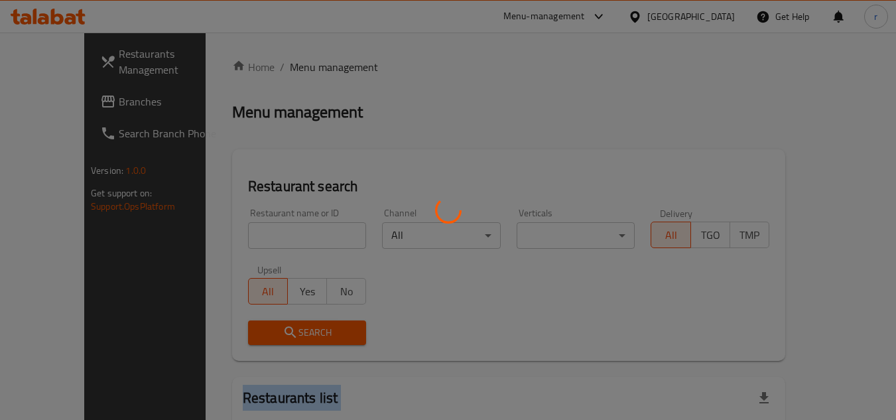
click at [271, 234] on div at bounding box center [448, 210] width 896 height 420
click at [287, 220] on div at bounding box center [448, 210] width 896 height 420
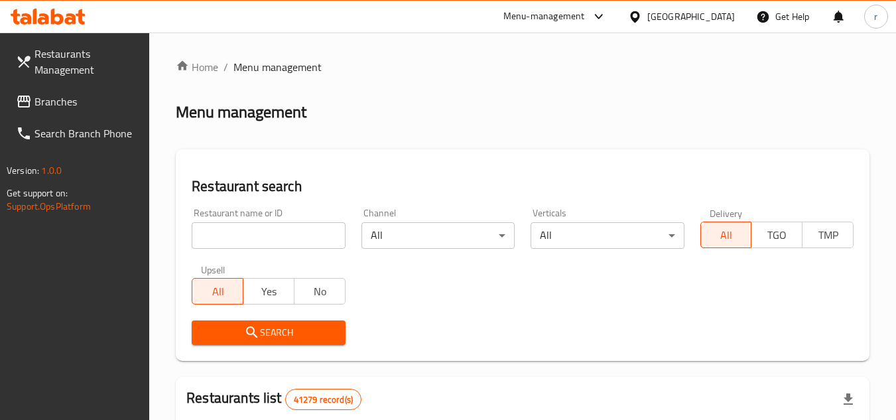
click at [290, 221] on div "Restaurant name or ID Restaurant name or ID" at bounding box center [268, 228] width 153 height 40
click at [276, 228] on input "search" at bounding box center [268, 235] width 153 height 27
paste input "704792"
type input "704792"
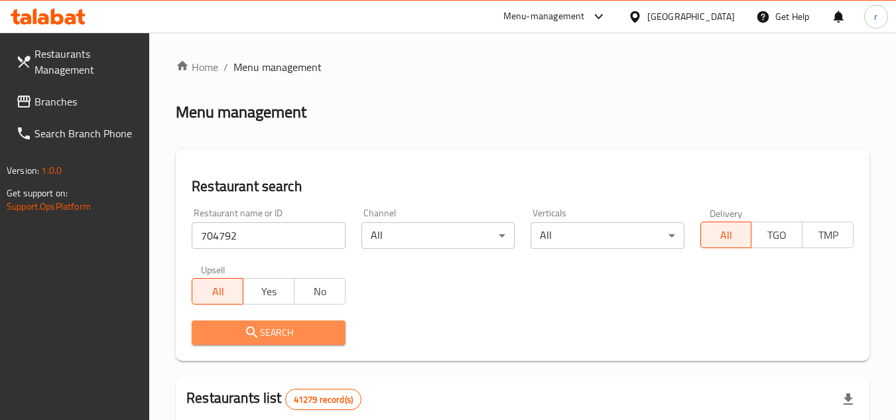
click at [261, 328] on span "Search" at bounding box center [268, 332] width 132 height 17
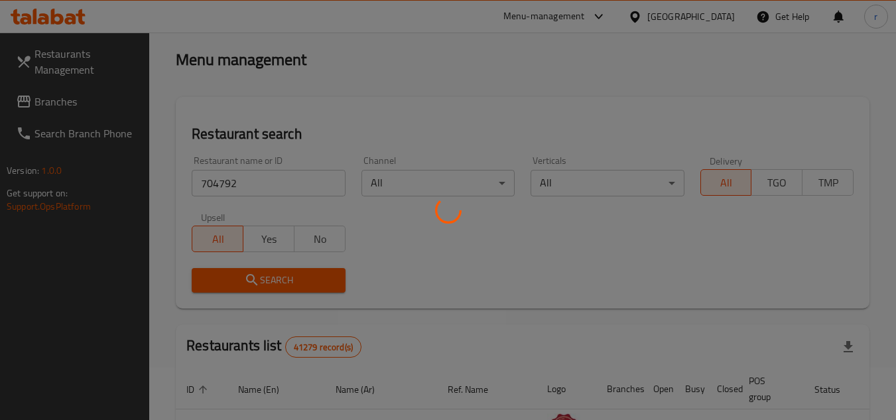
scroll to position [133, 0]
